Goal: Task Accomplishment & Management: Use online tool/utility

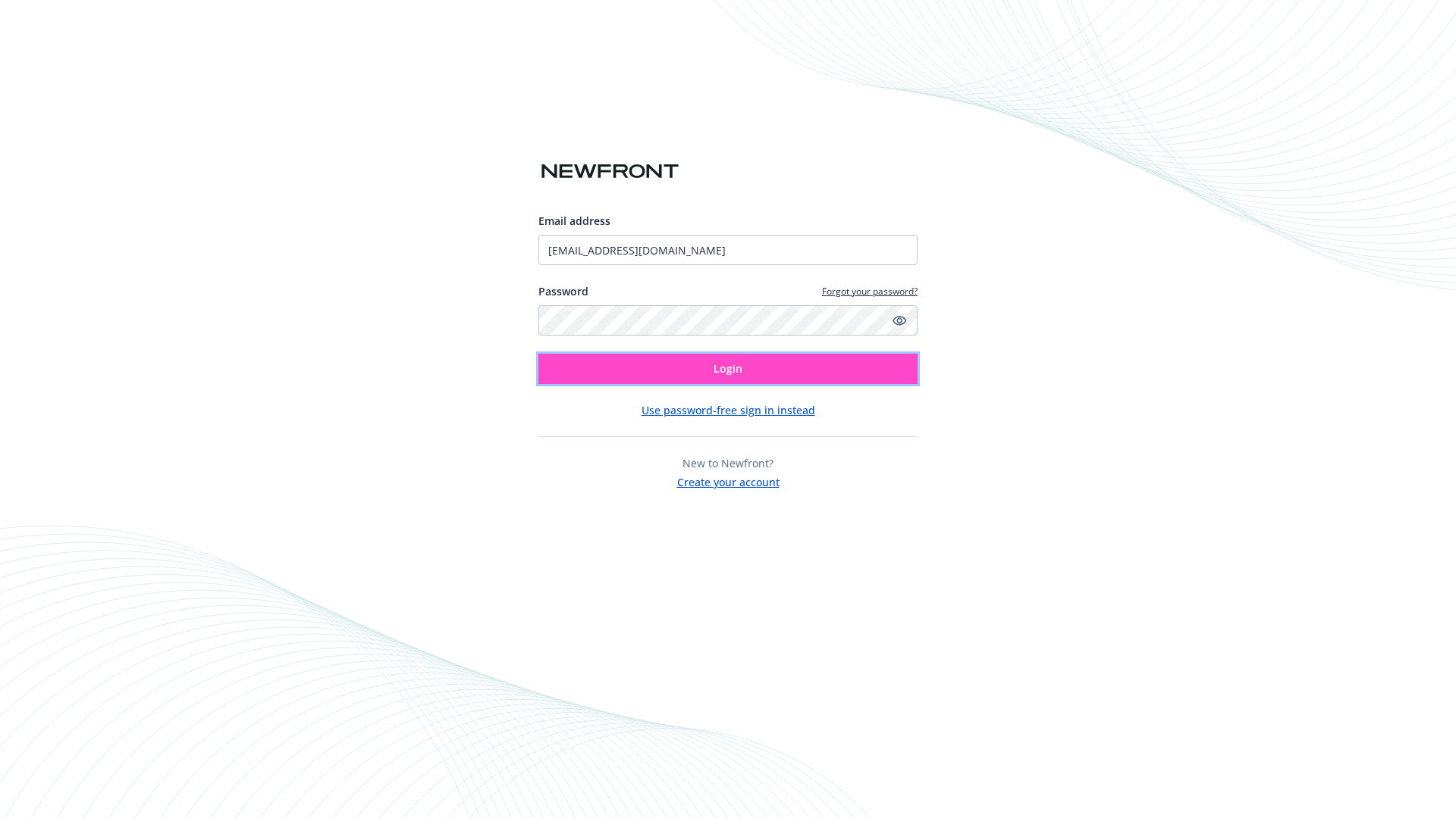
click at [728, 369] on span "Login" at bounding box center [728, 369] width 29 height 14
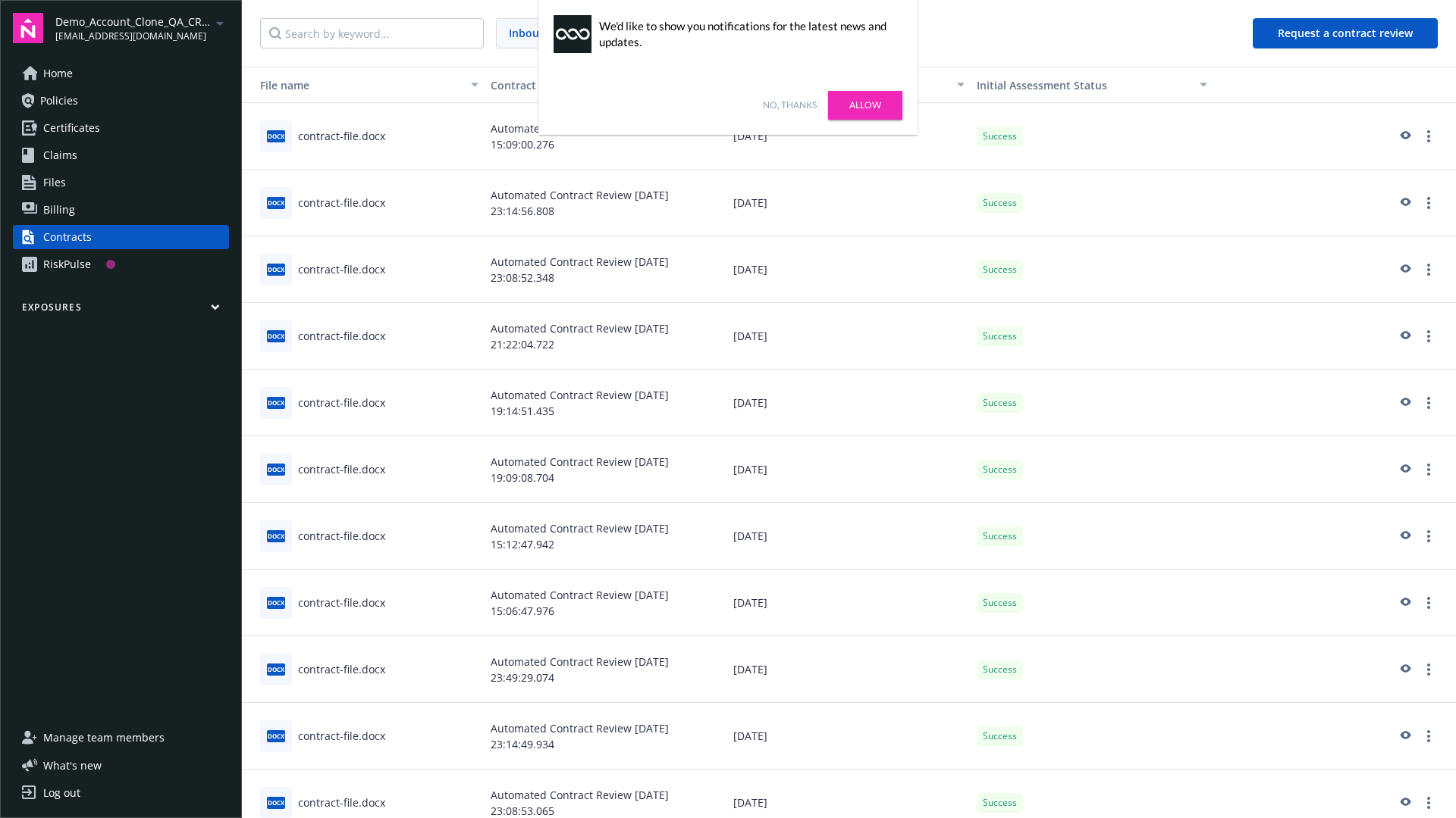
click at [790, 105] on link "No, thanks" at bounding box center [790, 105] width 54 height 14
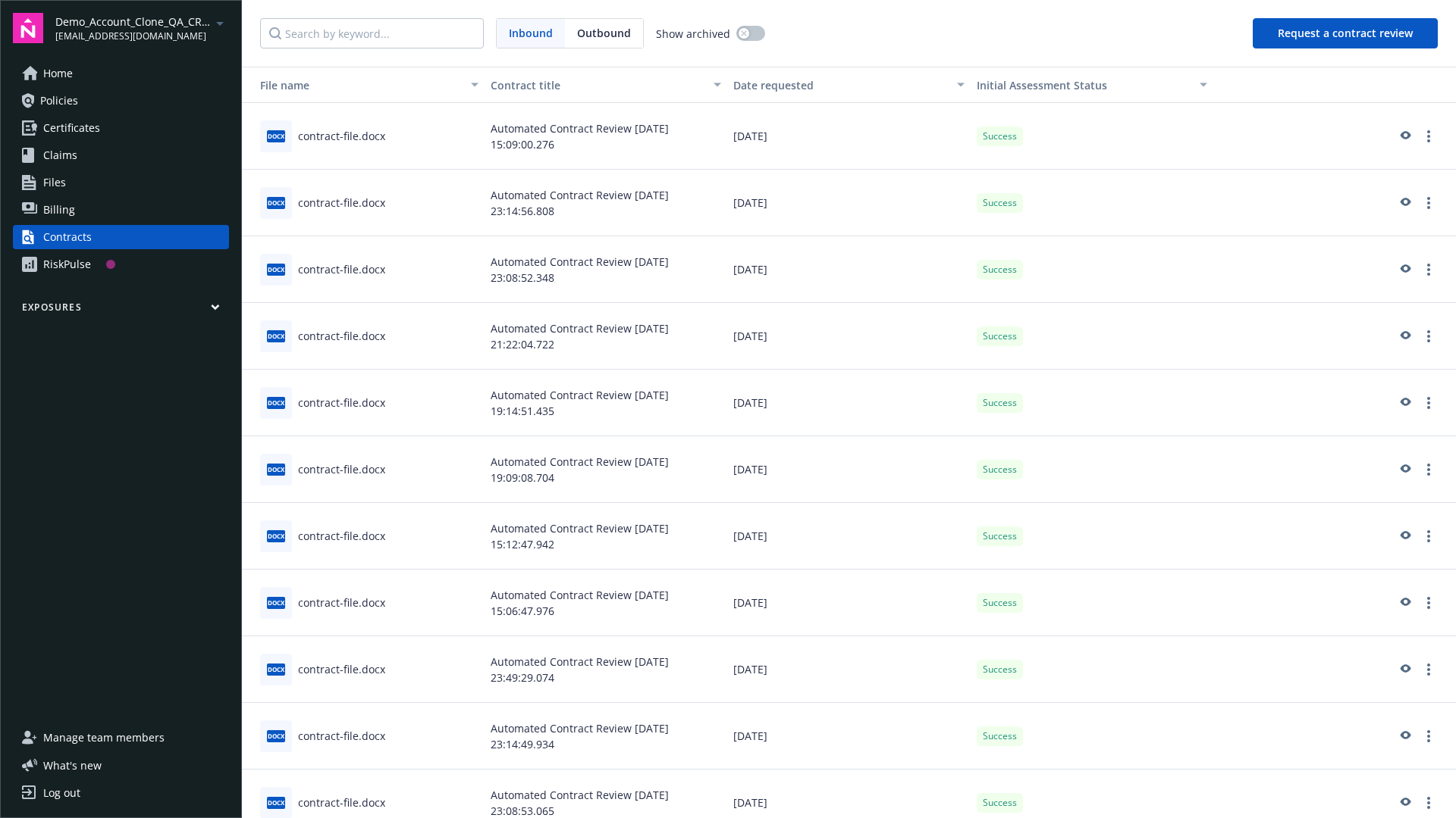
click at [1346, 33] on button "Request a contract review" at bounding box center [1345, 34] width 185 height 31
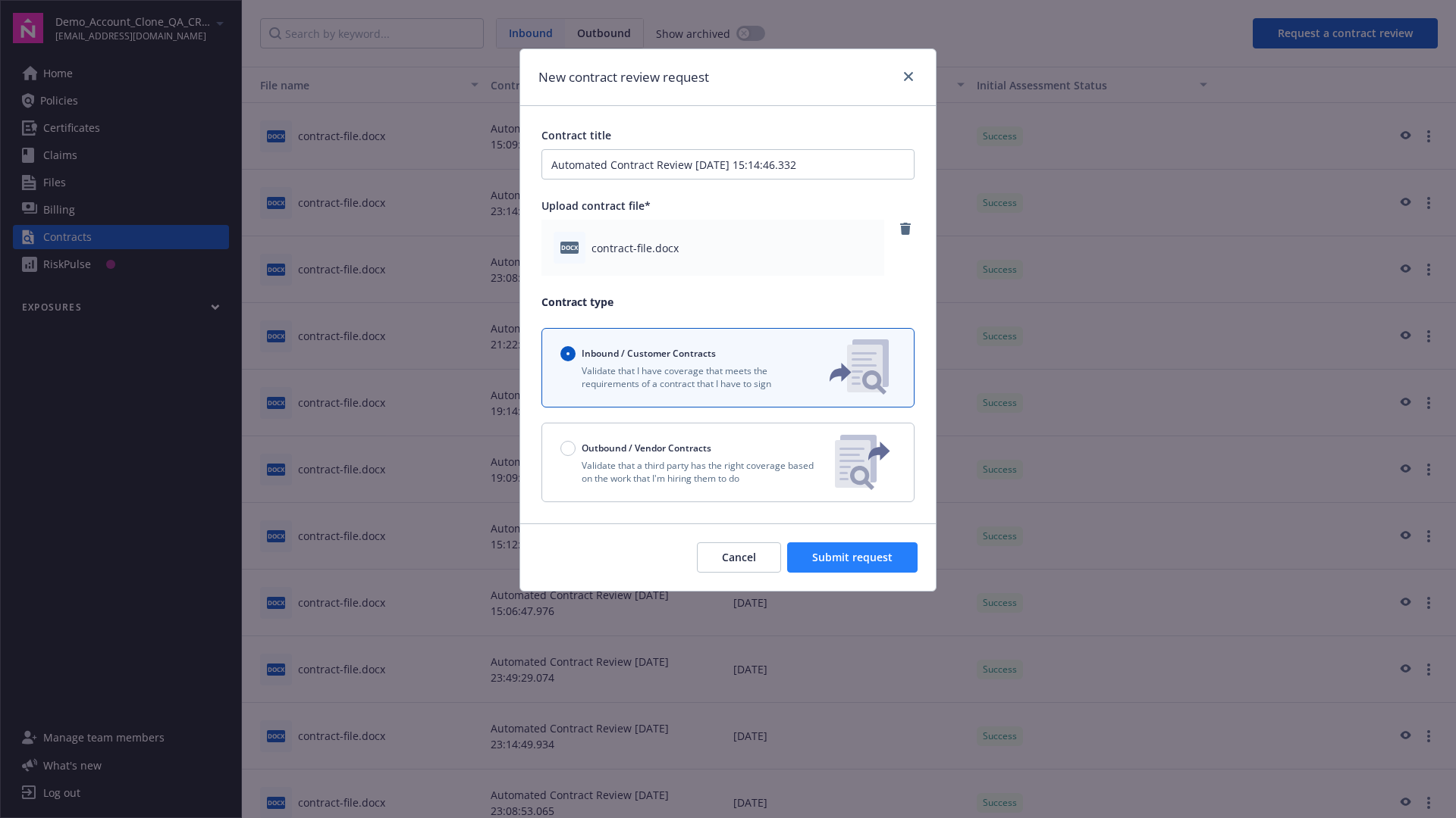
type input "Automated Contract Review [DATE] 15:14:46.332"
click at [853, 558] on span "Submit request" at bounding box center [852, 558] width 80 height 14
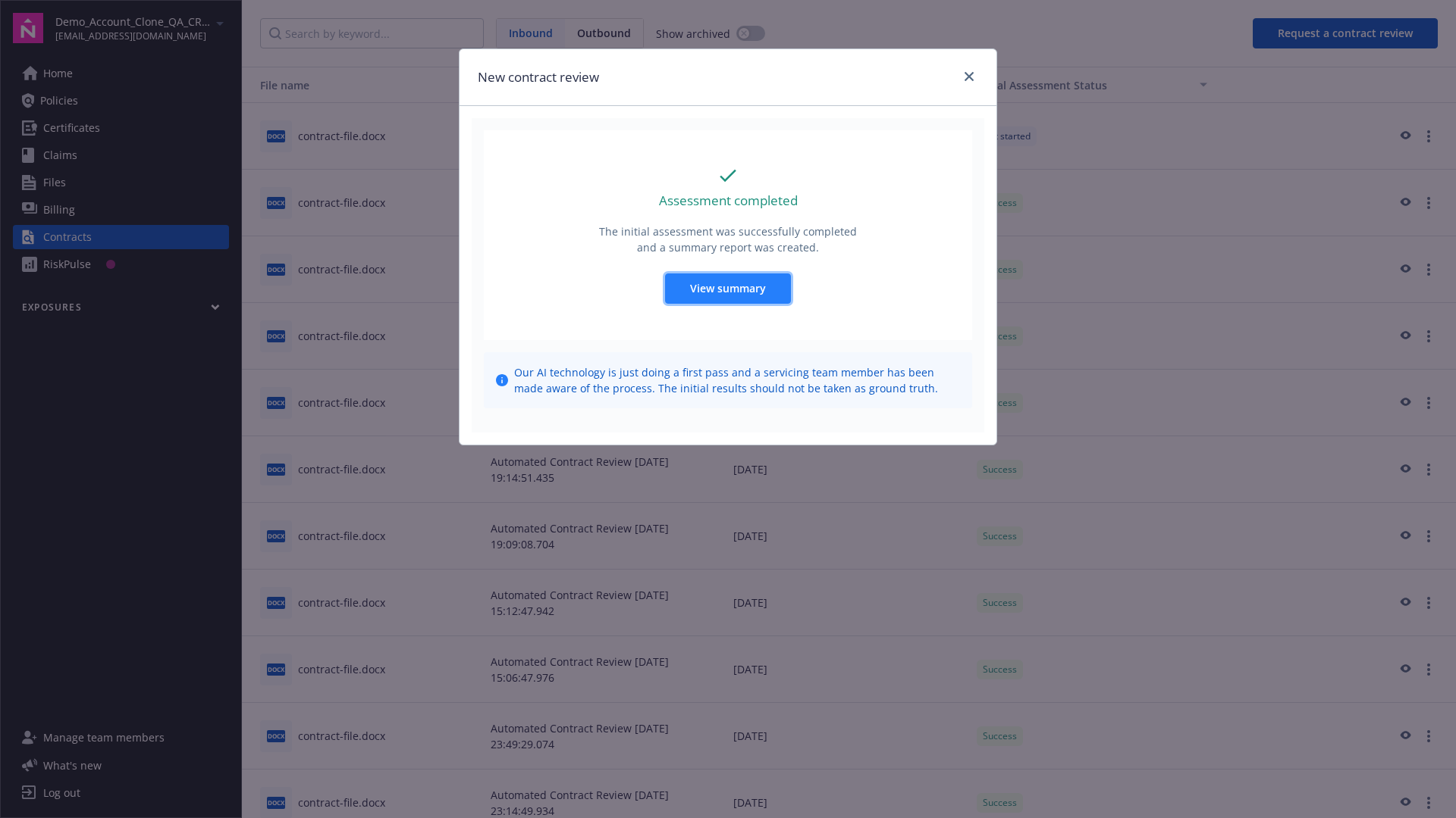
click at [727, 288] on span "View summary" at bounding box center [728, 288] width 76 height 14
